Goal: Task Accomplishment & Management: Manage account settings

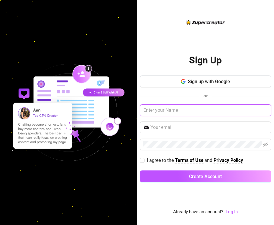
click at [176, 110] on input "text" at bounding box center [205, 110] width 131 height 12
click at [233, 212] on link "Log In" at bounding box center [231, 211] width 12 height 5
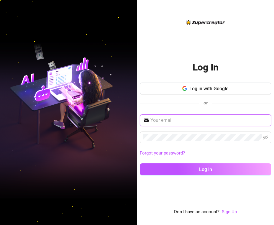
click at [180, 119] on input "text" at bounding box center [208, 120] width 117 height 7
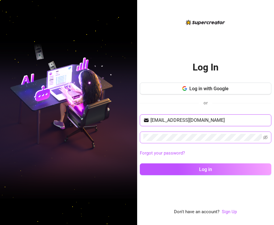
type input "[EMAIL_ADDRESS][DOMAIN_NAME]"
click at [194, 134] on span at bounding box center [205, 137] width 131 height 12
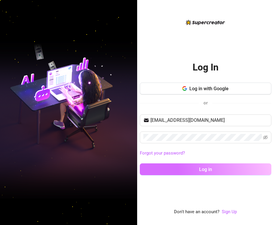
click at [213, 163] on button "Log in" at bounding box center [205, 169] width 131 height 12
